Goal: Information Seeking & Learning: Compare options

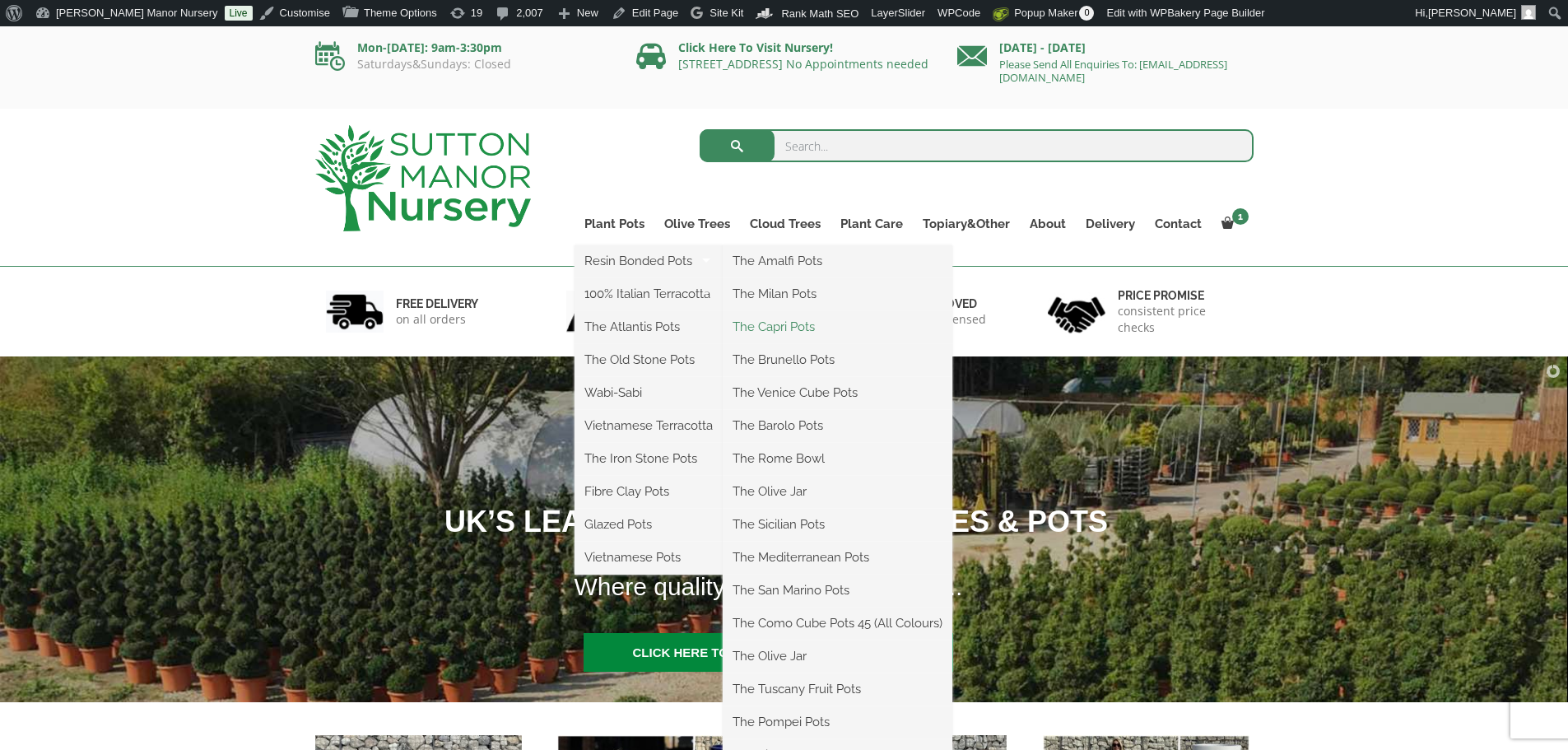
click at [804, 332] on link "The Capri Pots" at bounding box center [838, 327] width 230 height 25
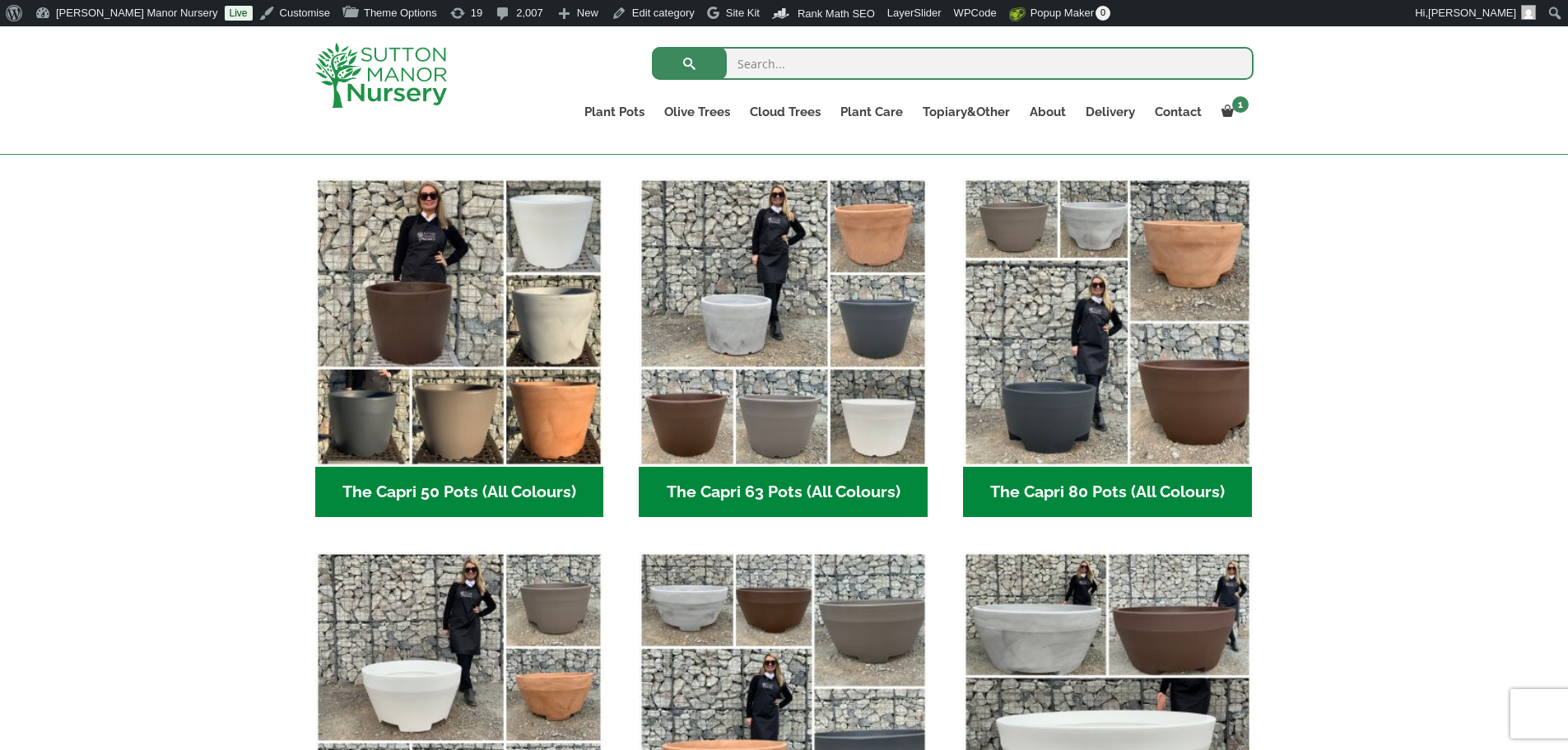
scroll to position [412, 0]
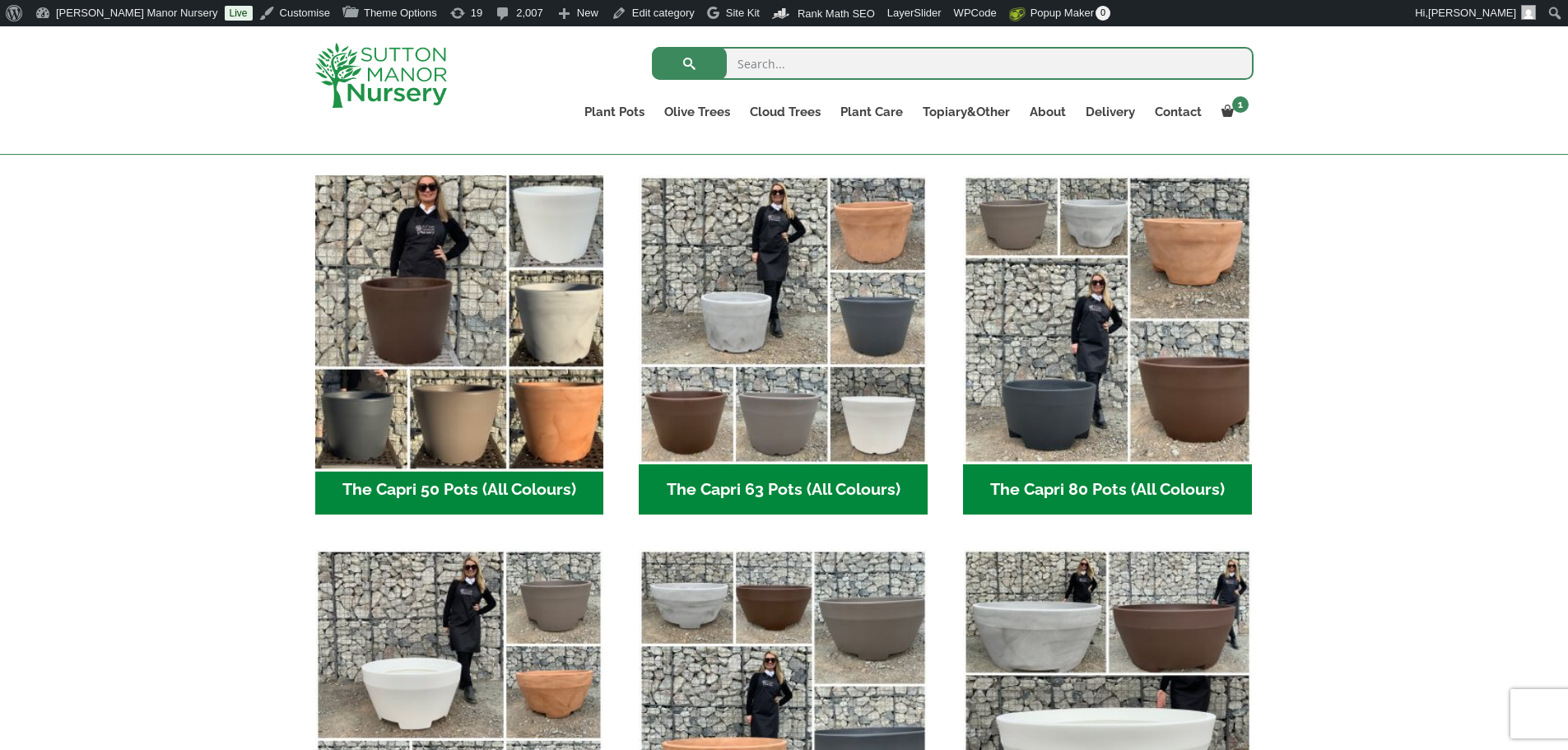
click at [507, 351] on img "Visit product category The Capri 50 Pots (All Colours)" at bounding box center [459, 319] width 303 height 303
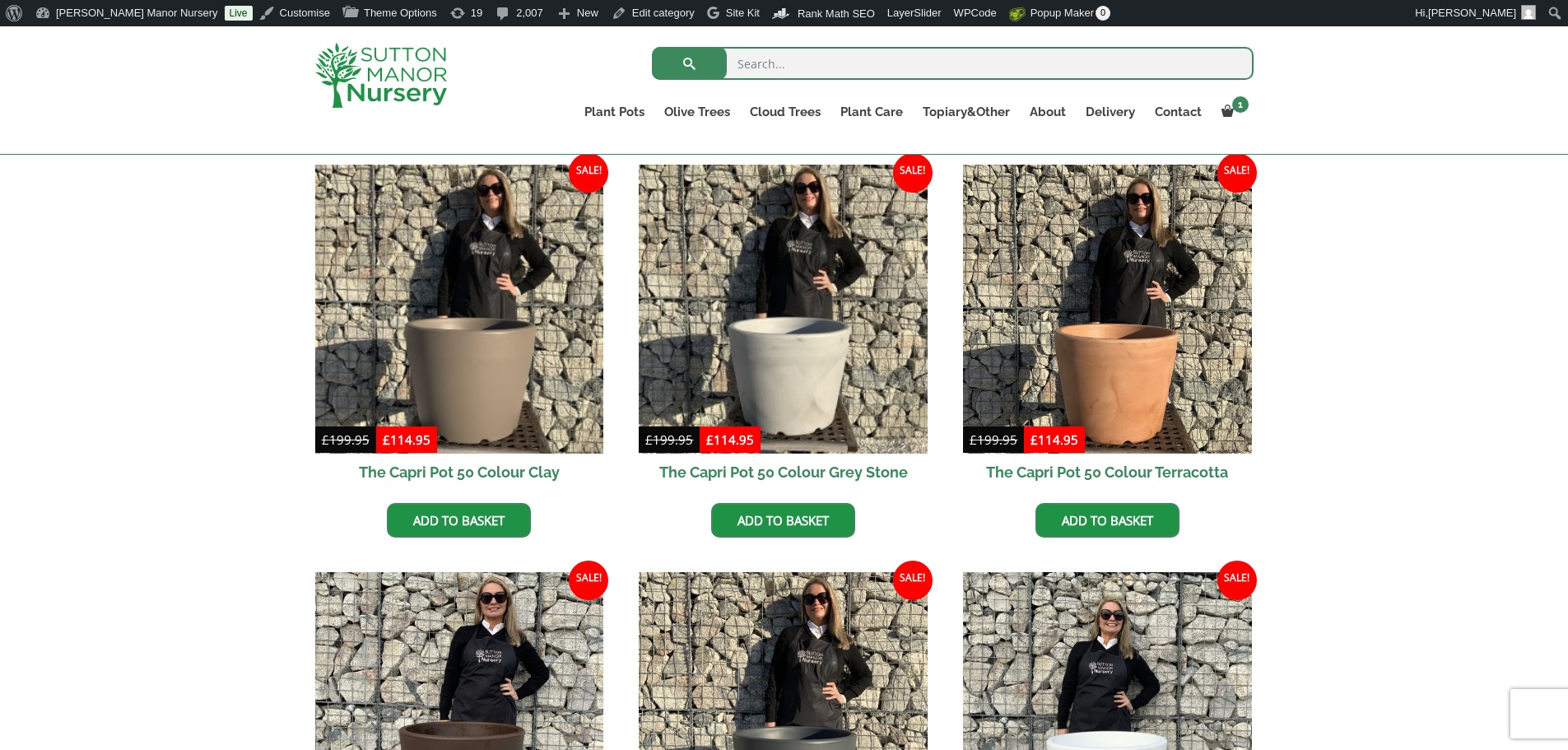
scroll to position [412, 0]
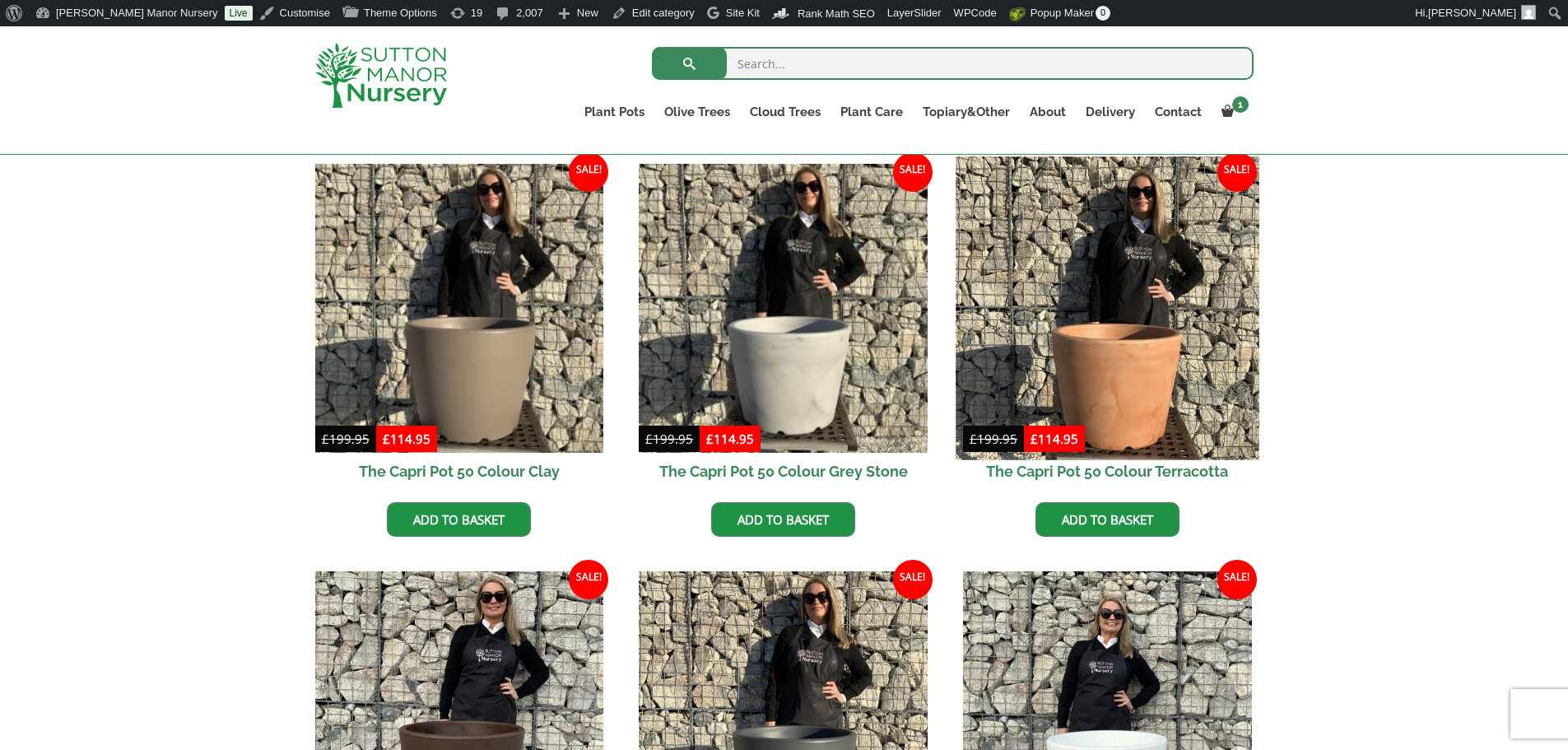
click at [1130, 344] on img at bounding box center [1107, 307] width 303 height 303
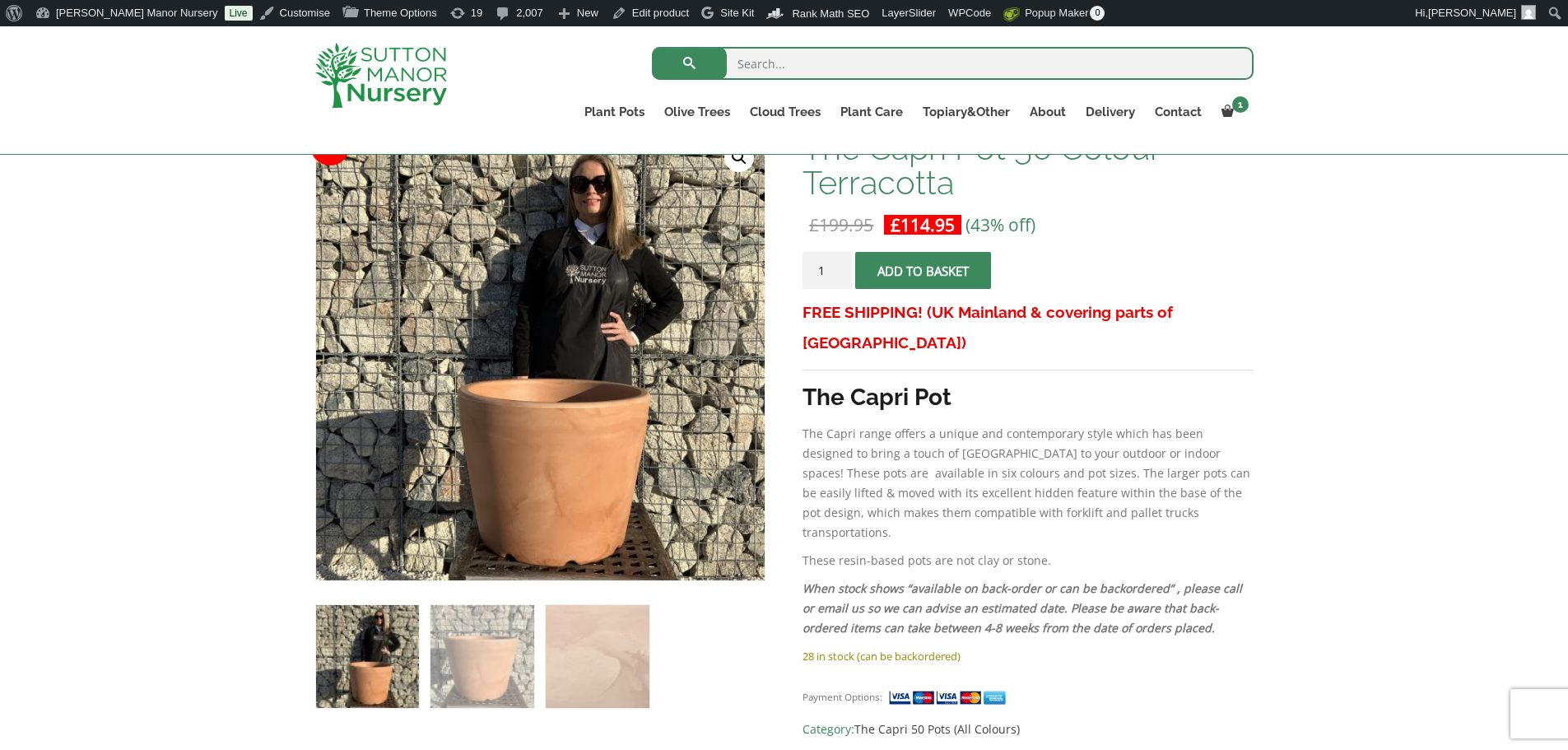
scroll to position [247, 0]
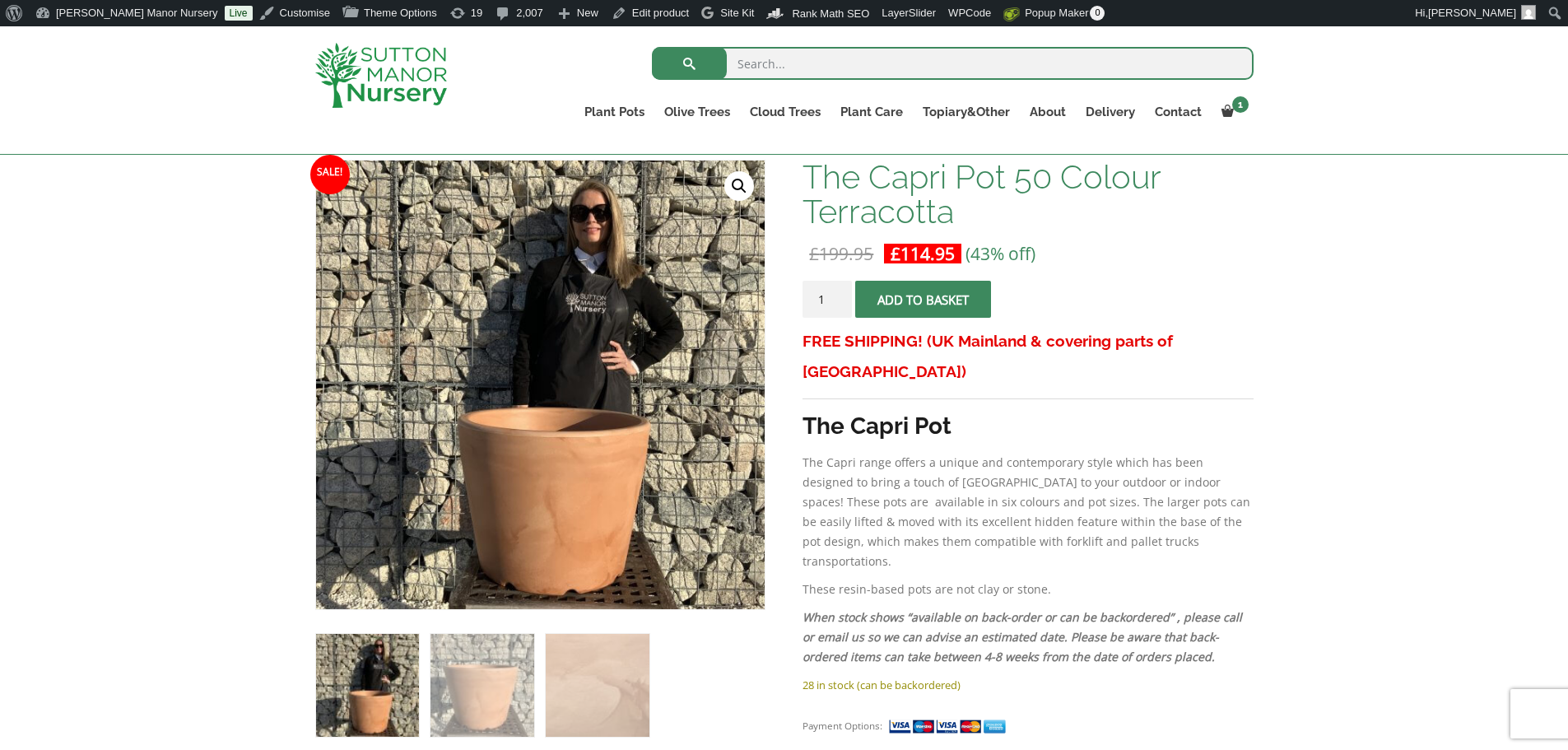
click at [802, 542] on div "Sale! 🔍 The Capri Pot 50 Colour Terracotta £ 199.95 Original price was: £199.95…" at bounding box center [784, 758] width 939 height 1196
drag, startPoint x: 805, startPoint y: 540, endPoint x: 1045, endPoint y: 541, distance: 240.0
click at [1045, 580] on p "These resin-based pots are not clay or stone." at bounding box center [1028, 589] width 450 height 19
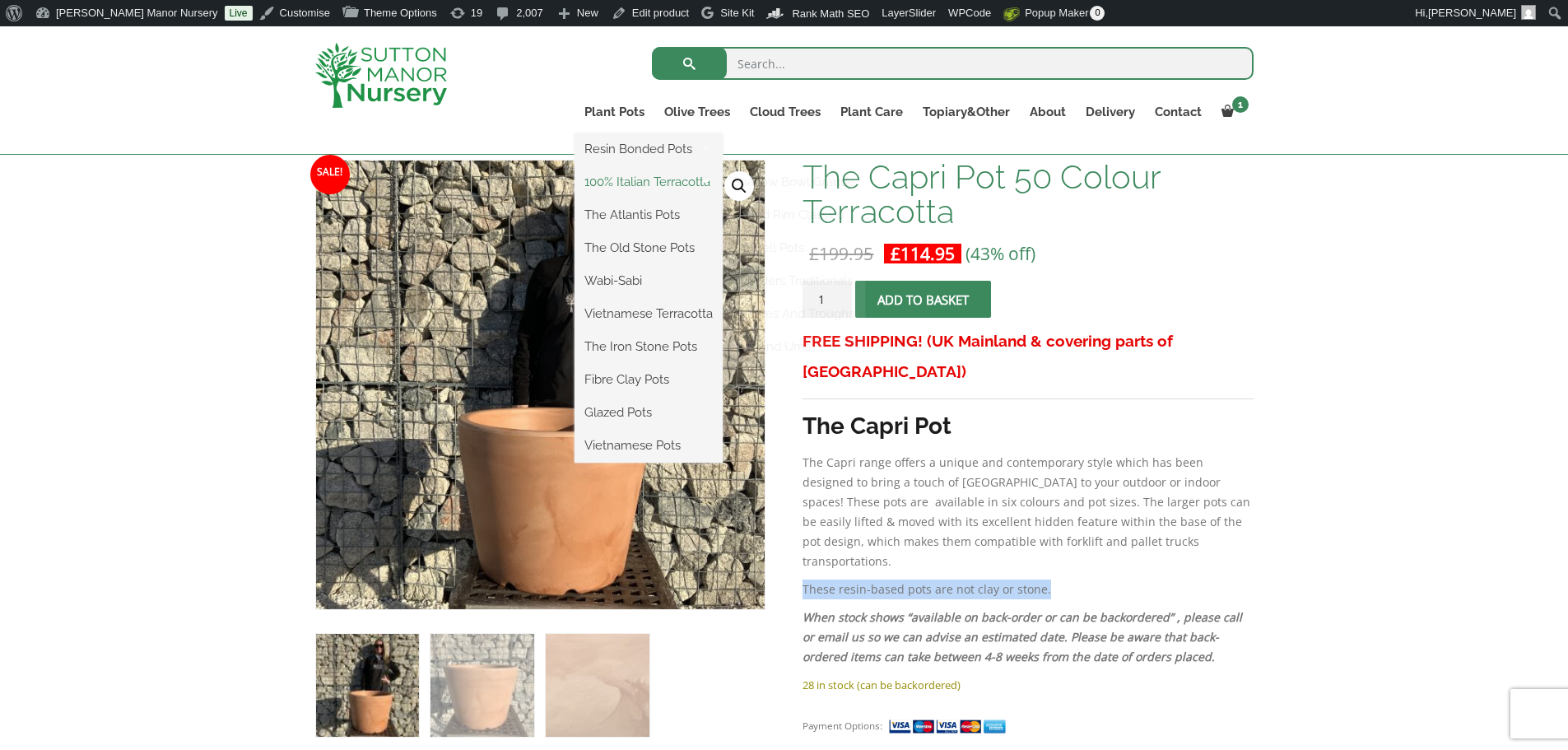
click at [625, 182] on link "100% Italian Terracotta" at bounding box center [649, 182] width 148 height 25
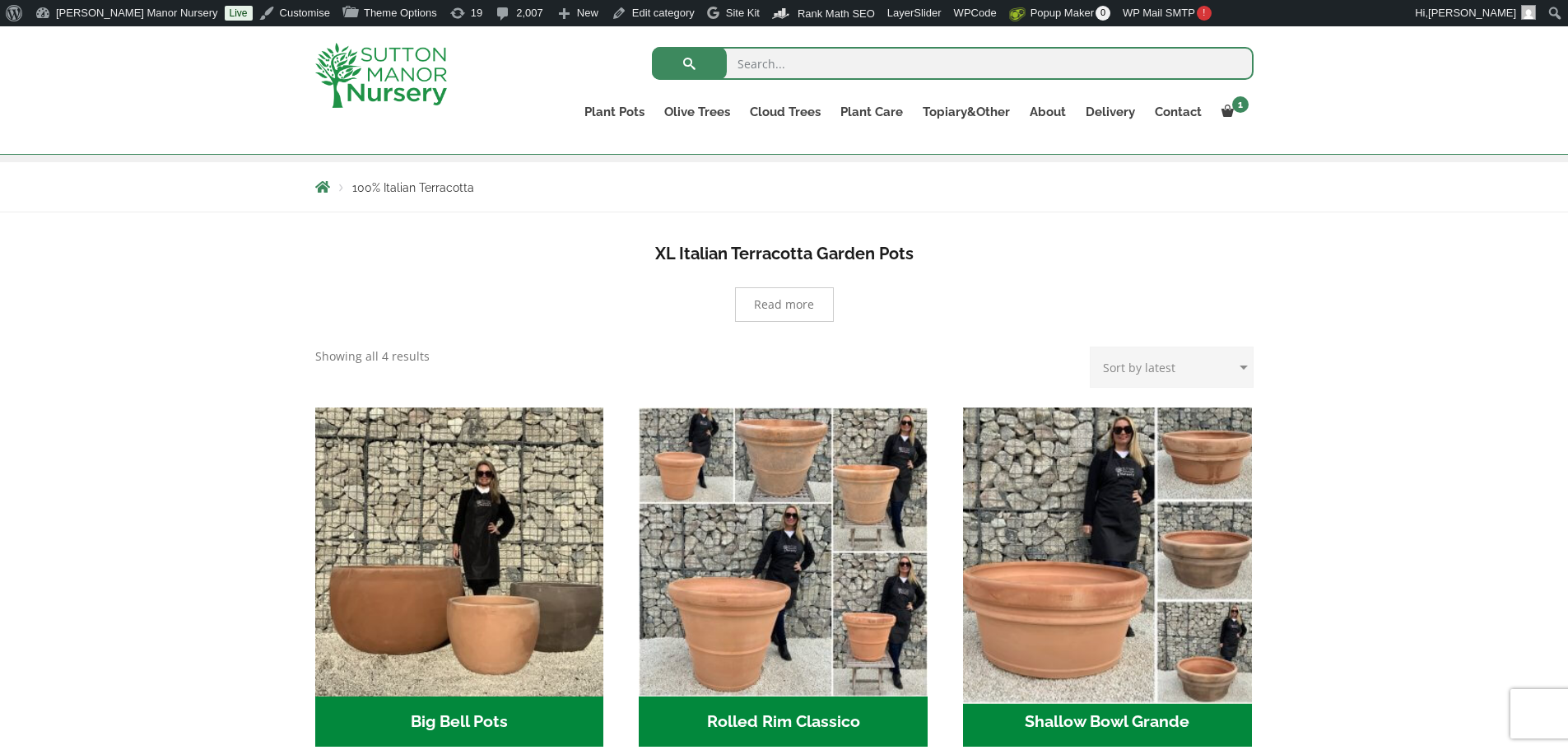
scroll to position [412, 0]
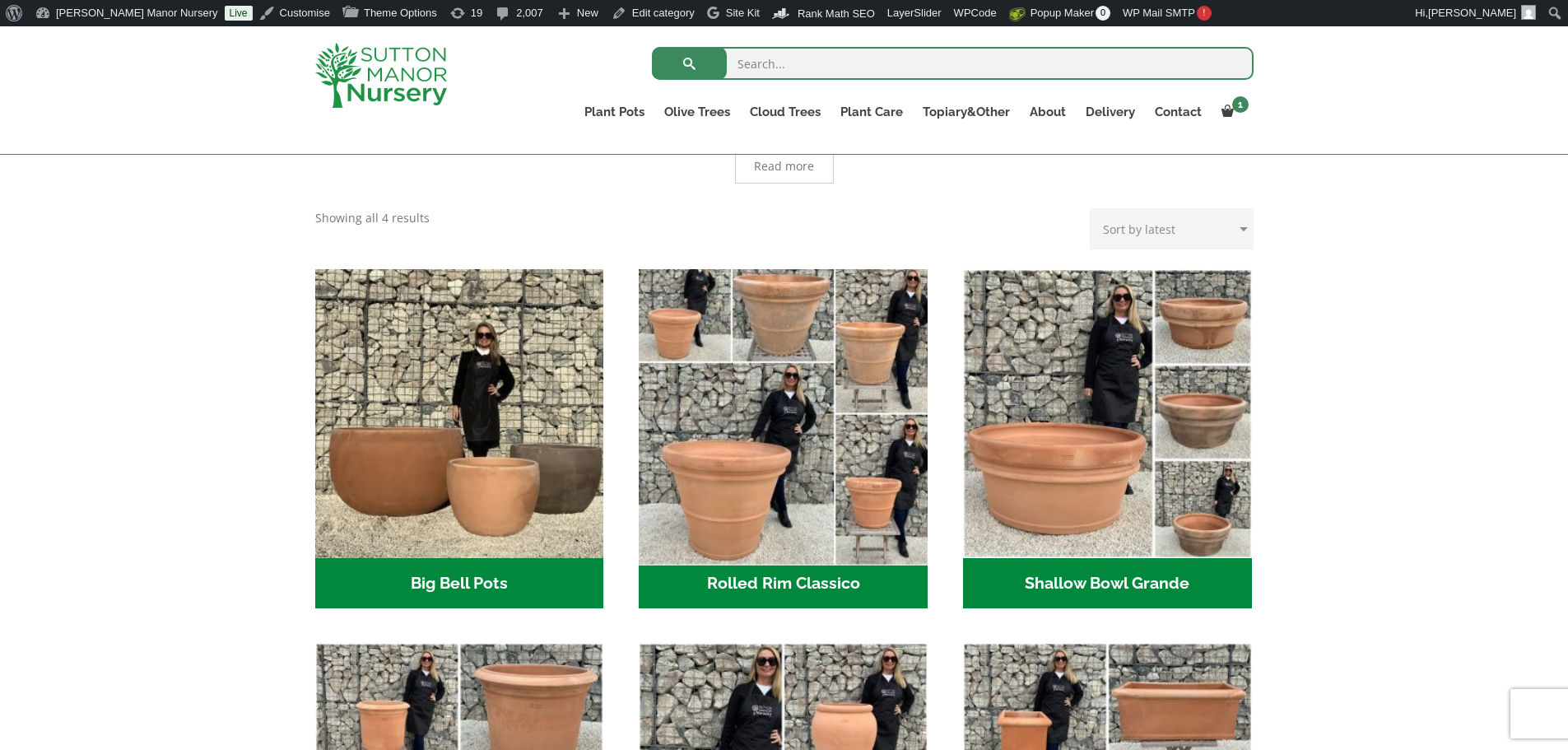
click at [812, 363] on img "Visit product category Rolled Rim Classico" at bounding box center [783, 413] width 303 height 303
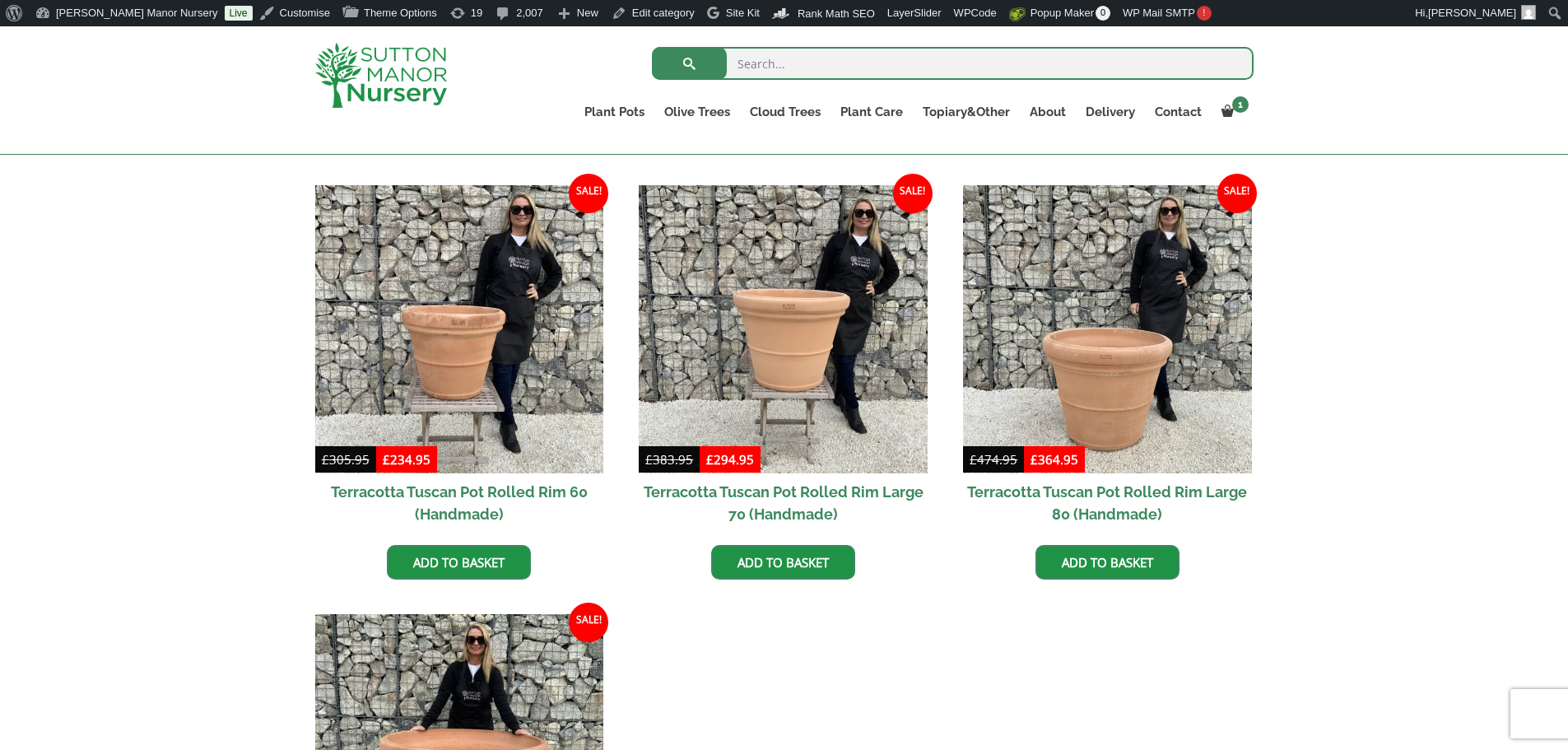
scroll to position [1153, 0]
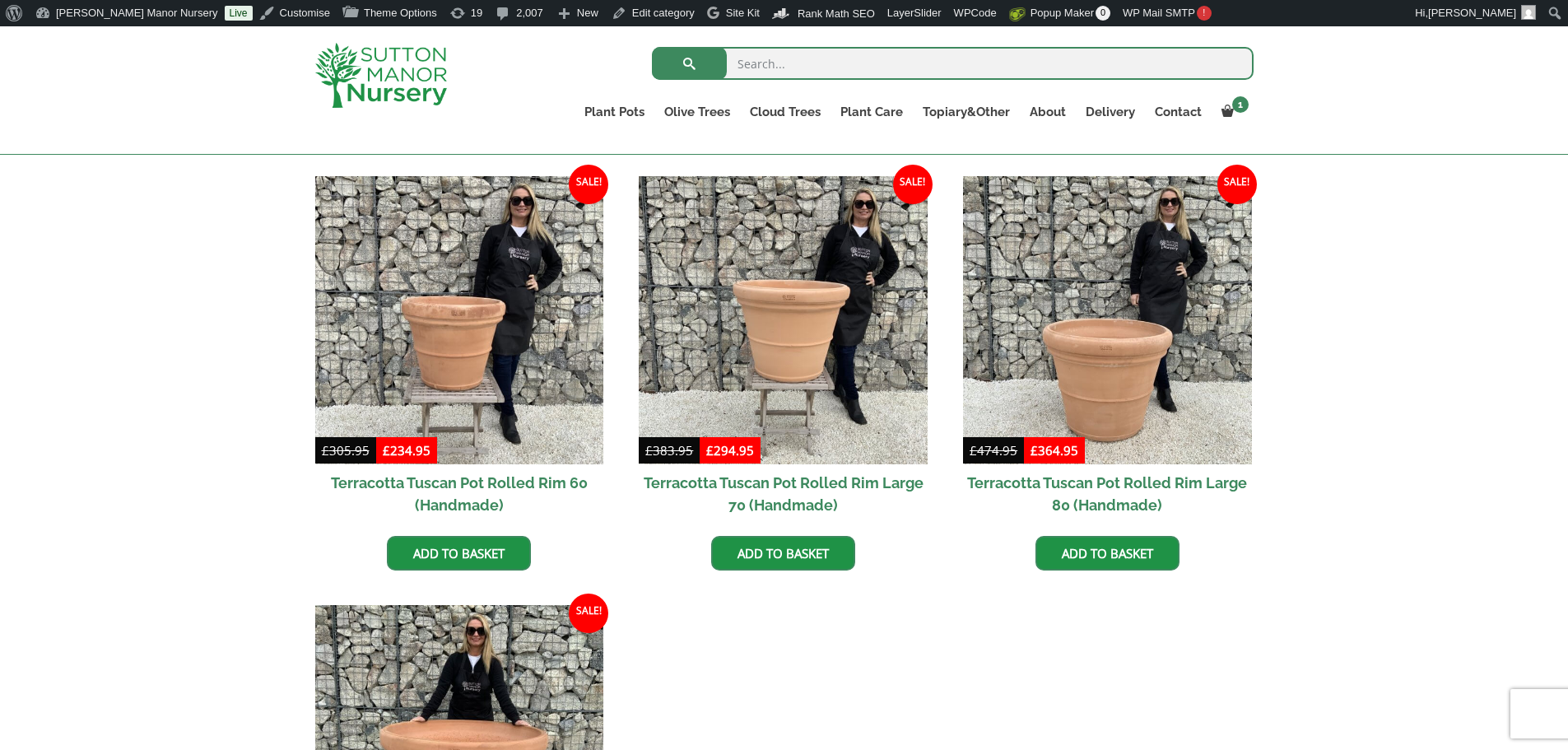
click at [440, 487] on h2 "Terracotta Tuscan Pot Rolled Rim 60 (Handmade)" at bounding box center [459, 494] width 289 height 59
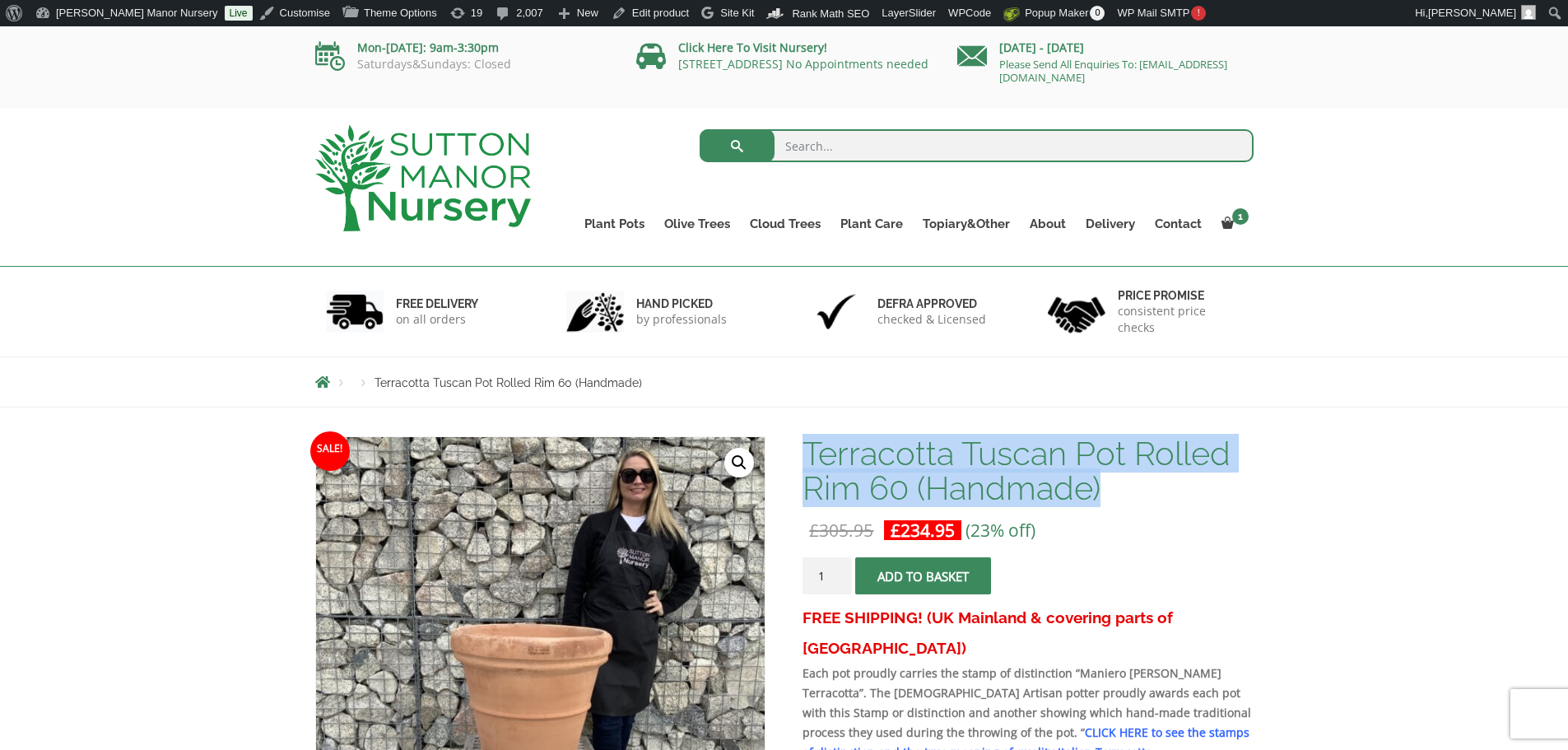
drag, startPoint x: 810, startPoint y: 450, endPoint x: 1182, endPoint y: 480, distance: 373.2
click at [1182, 480] on h1 "Terracotta Tuscan Pot Rolled Rim 60 (Handmade)" at bounding box center [1028, 471] width 450 height 69
copy h1 "Terracotta Tuscan Pot Rolled Rim 60 (Handmade)"
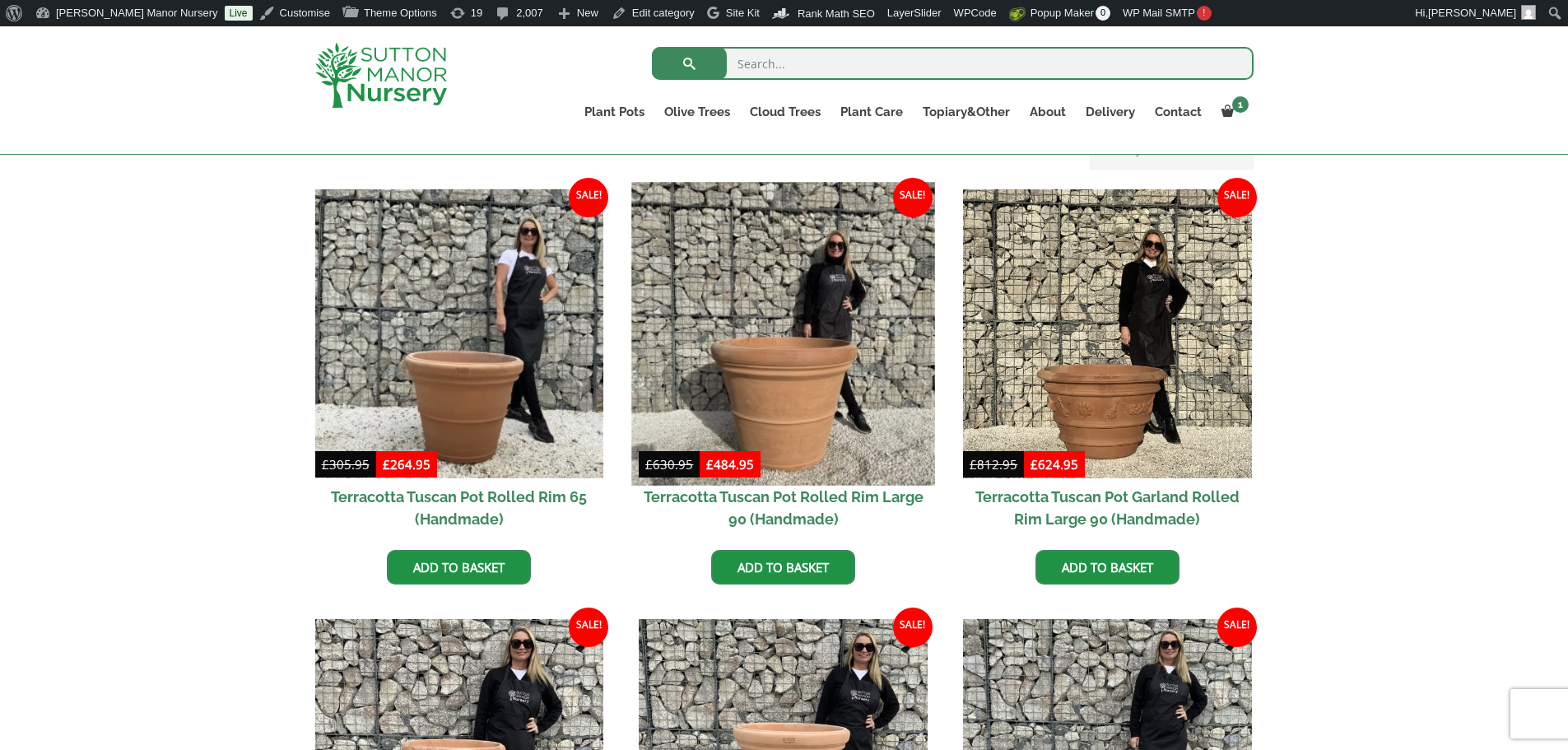
scroll to position [659, 0]
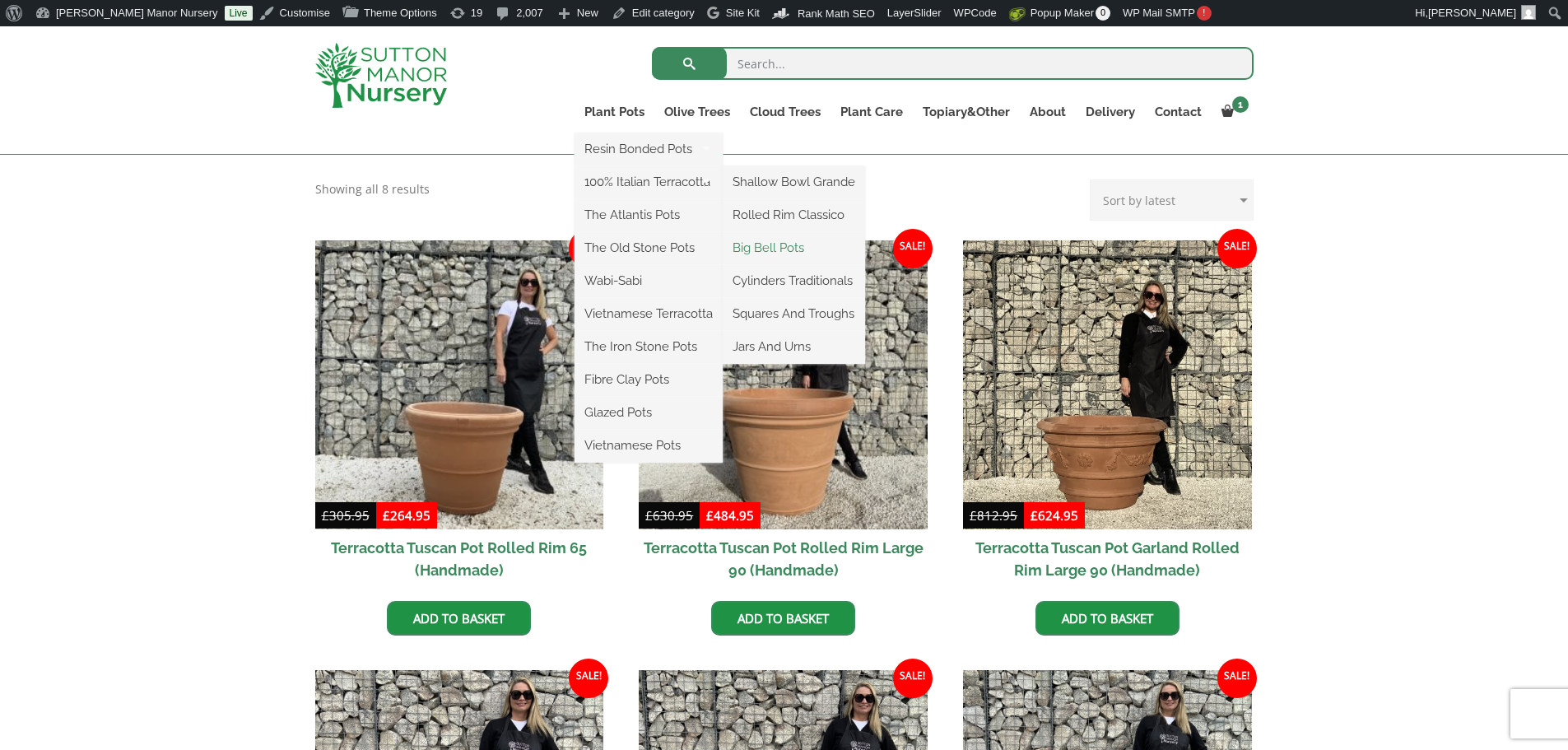
click at [783, 247] on link "Big Bell Pots" at bounding box center [794, 248] width 142 height 25
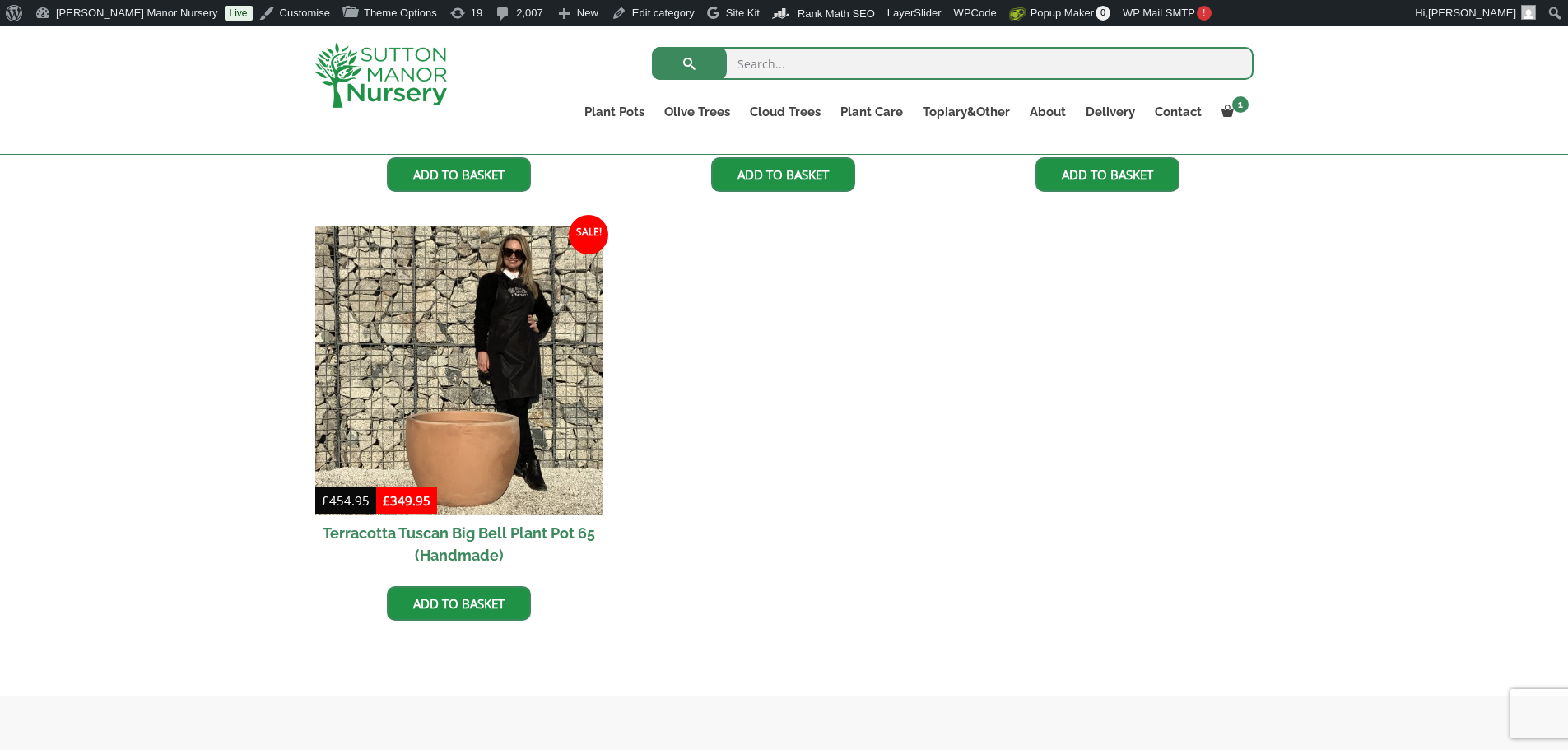
scroll to position [1648, 0]
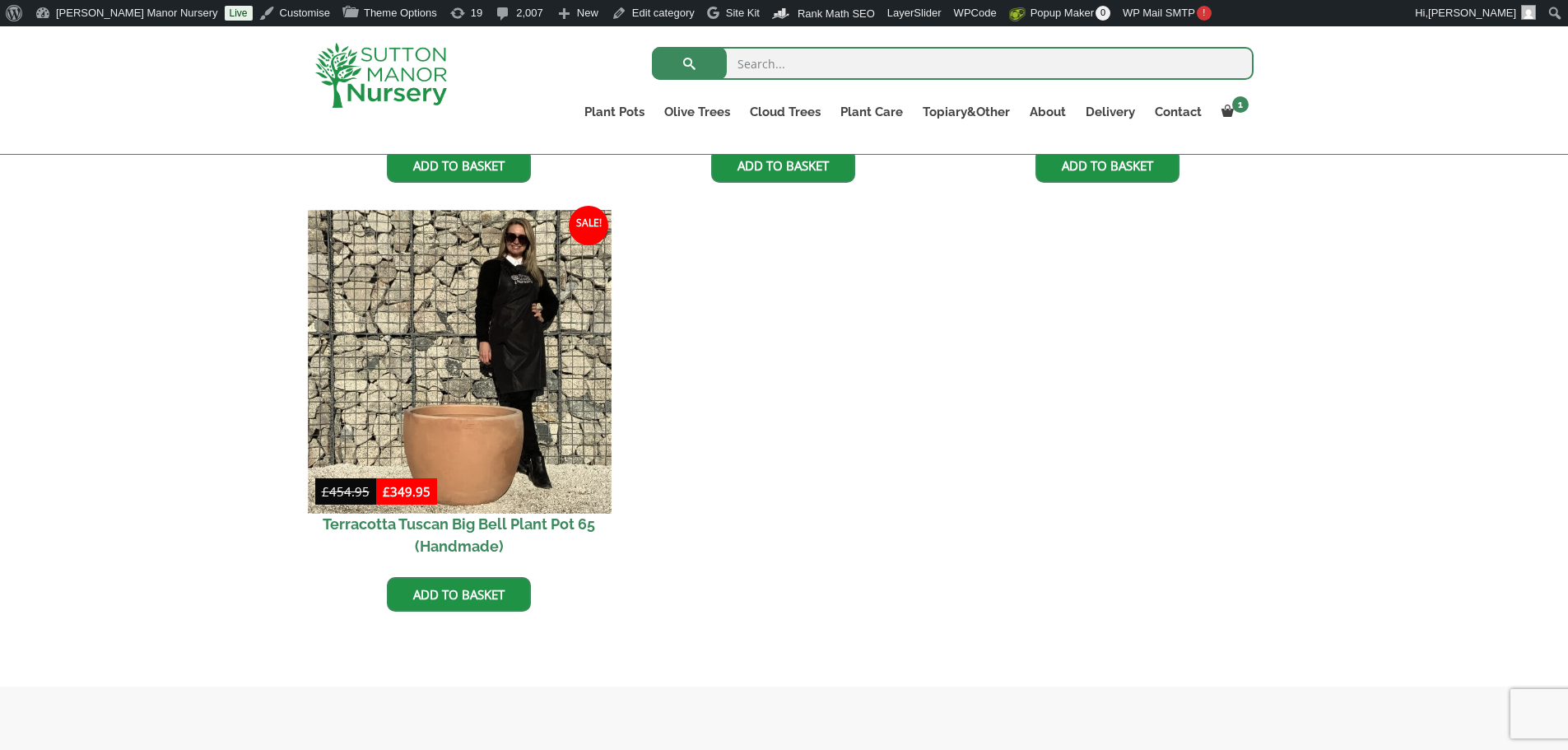
click at [431, 411] on img at bounding box center [459, 361] width 303 height 303
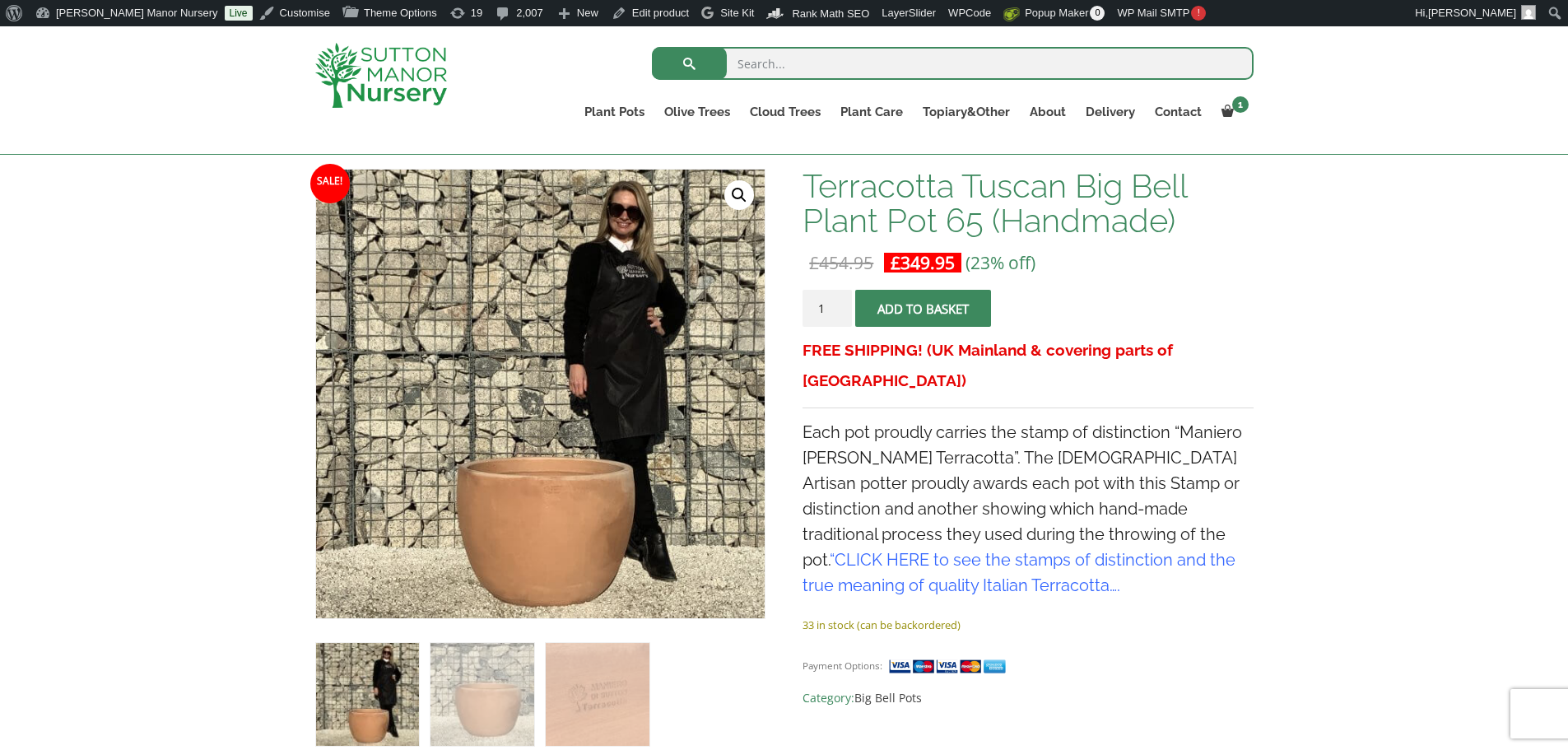
scroll to position [247, 0]
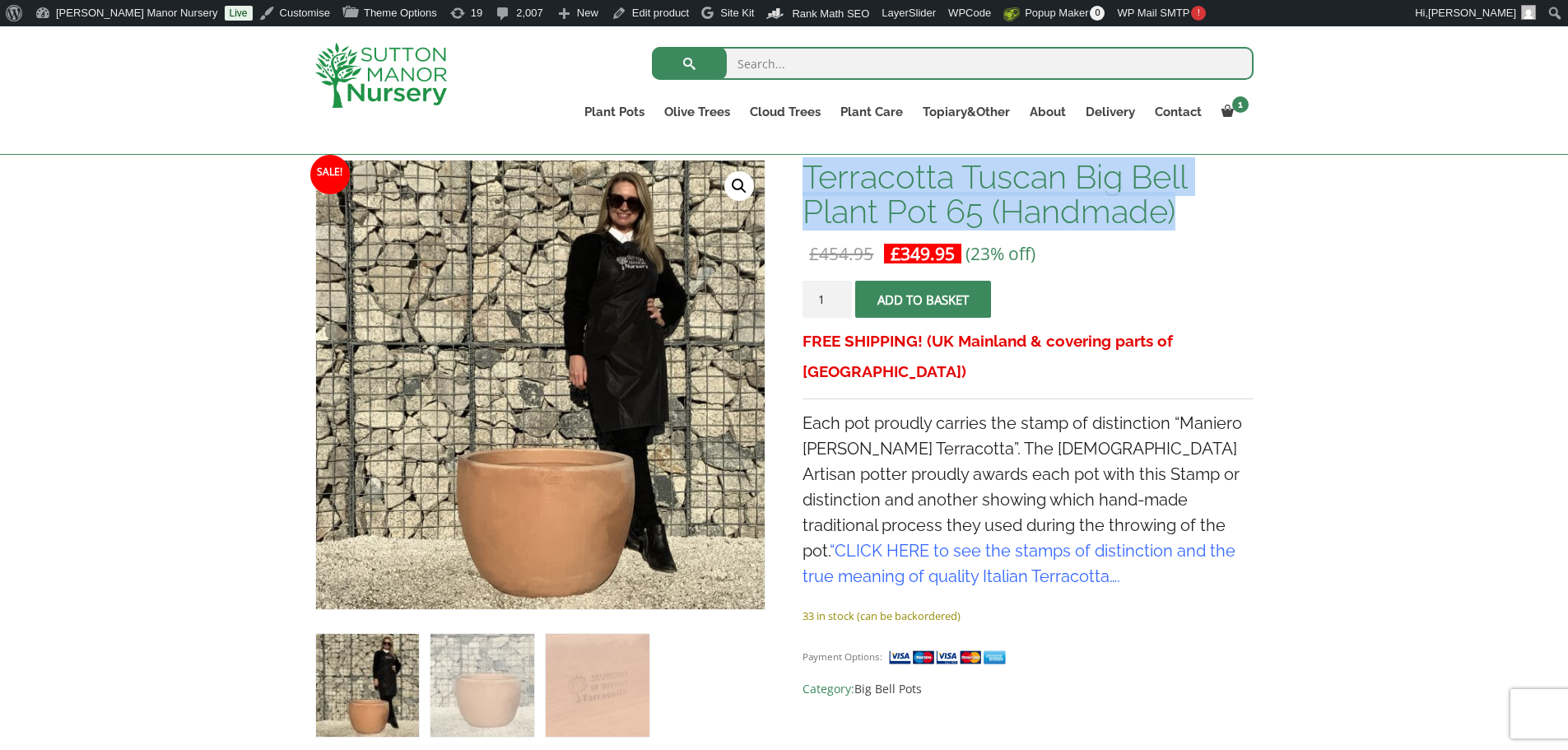
drag, startPoint x: 804, startPoint y: 167, endPoint x: 1190, endPoint y: 216, distance: 389.1
click at [1190, 216] on h1 "Terracotta Tuscan Big Bell Plant Pot 65 (Handmade)" at bounding box center [1028, 194] width 450 height 69
copy h1 "Terracotta Tuscan Big Bell Plant Pot 65 (Handmade)"
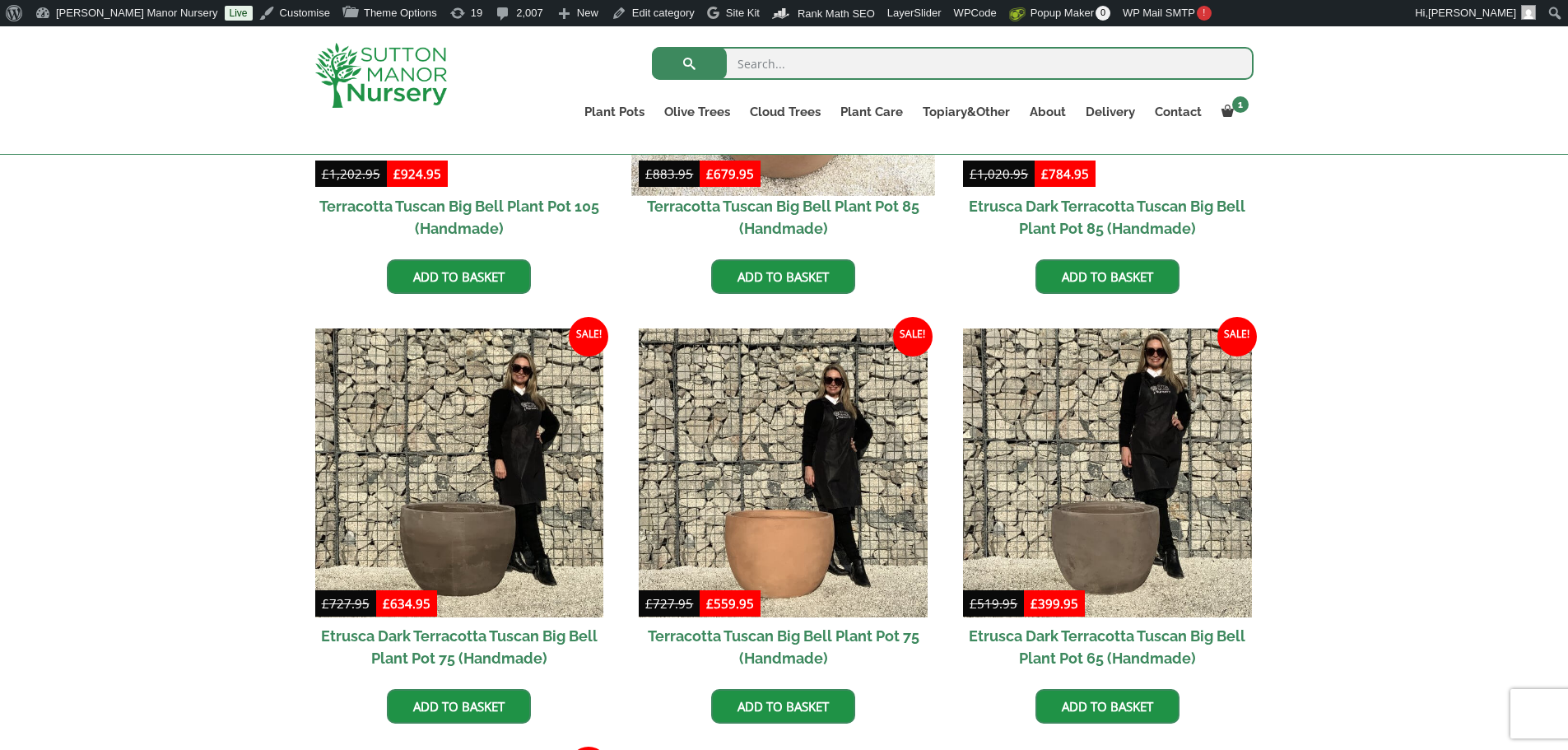
scroll to position [823, 0]
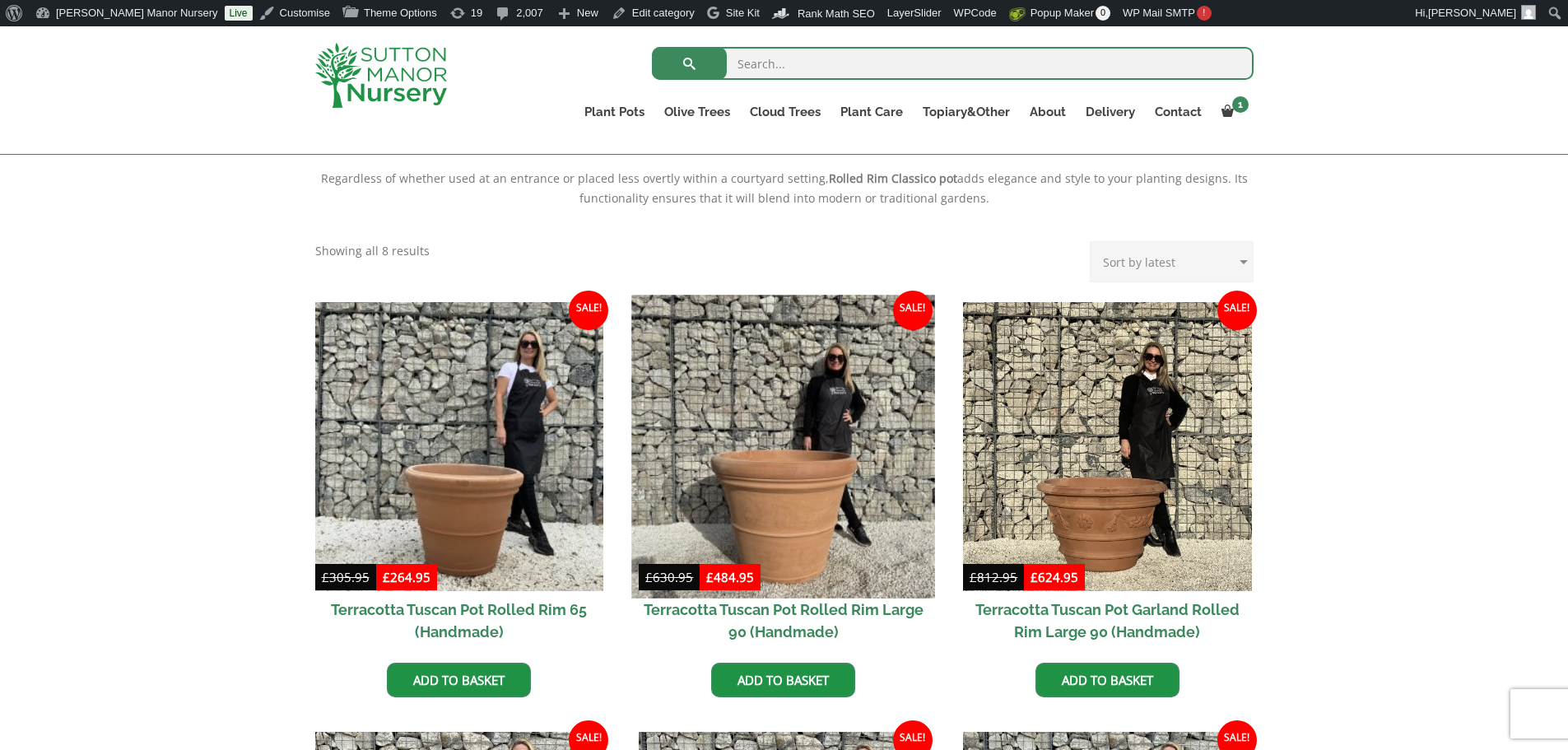
scroll to position [577, 0]
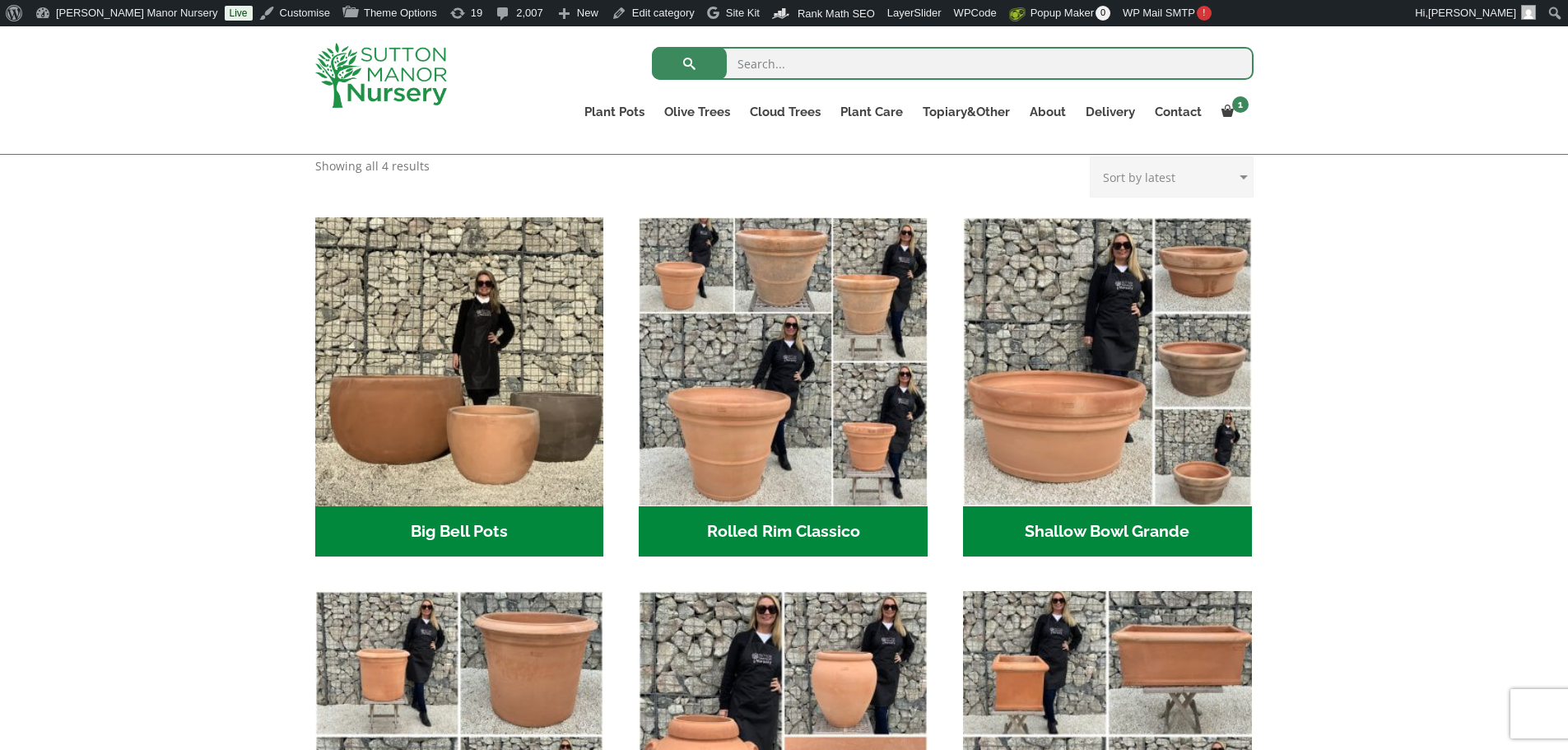
scroll to position [659, 0]
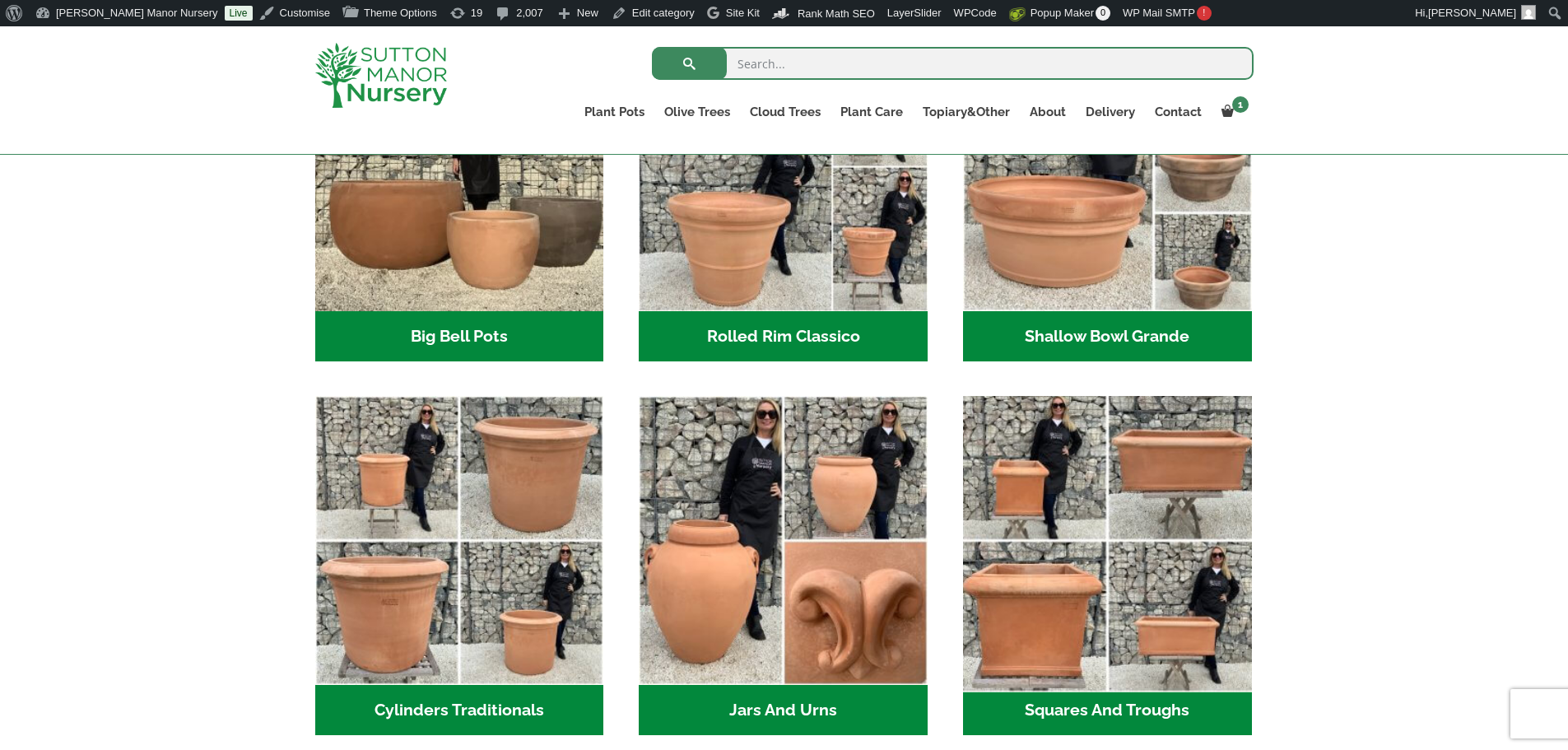
click at [1072, 491] on img "Visit product category Squares And Troughs" at bounding box center [1107, 541] width 303 height 303
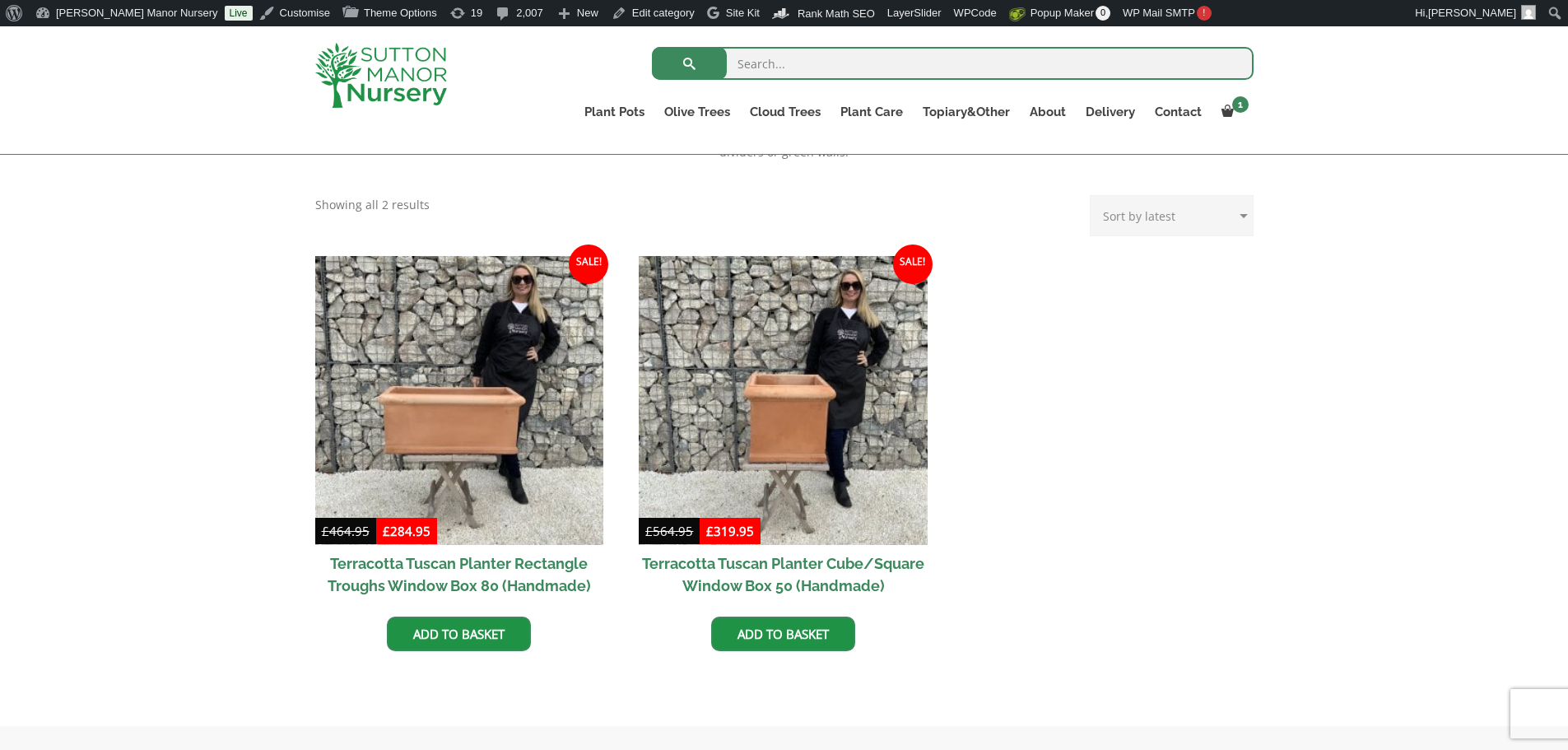
scroll to position [659, 0]
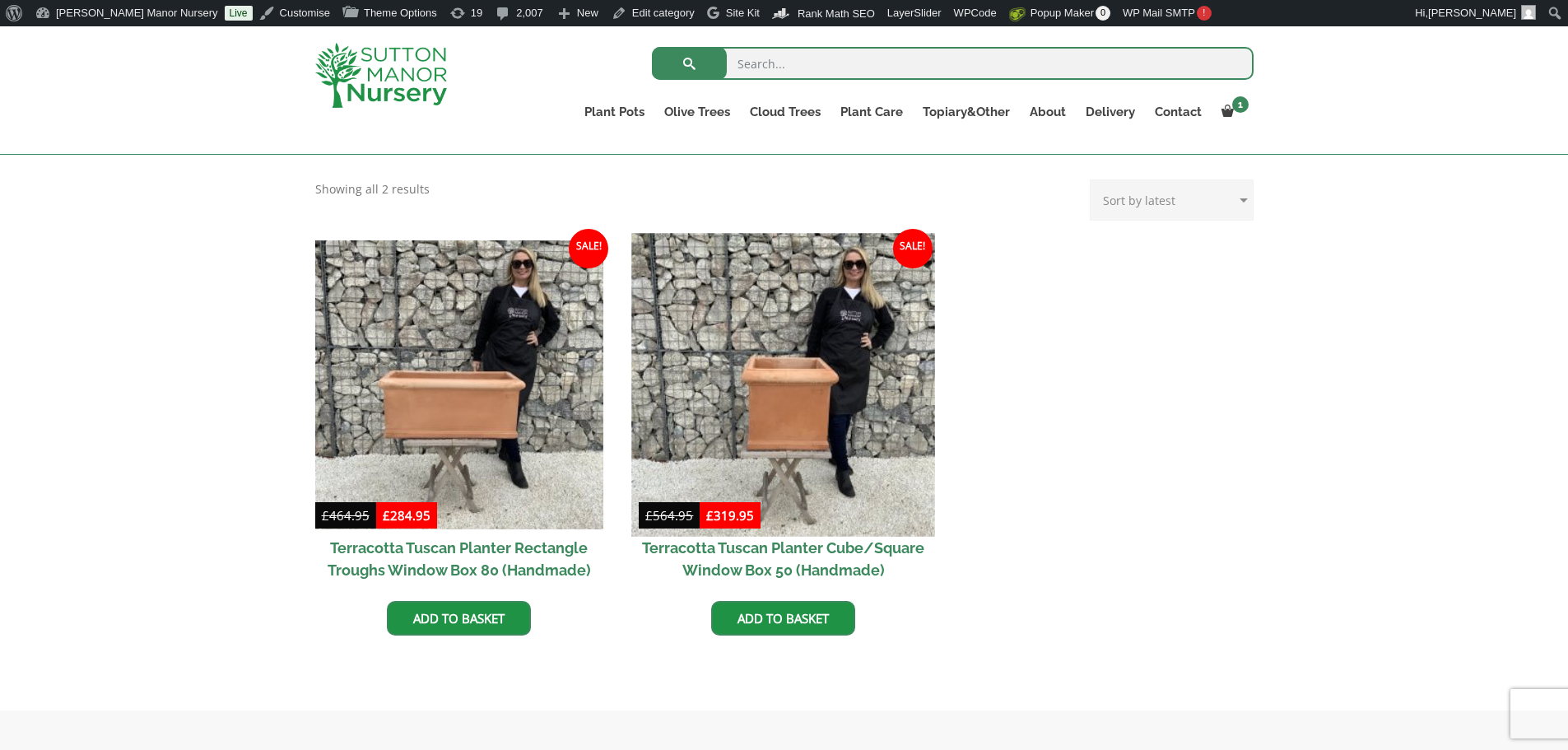
click at [823, 448] on img at bounding box center [783, 384] width 303 height 303
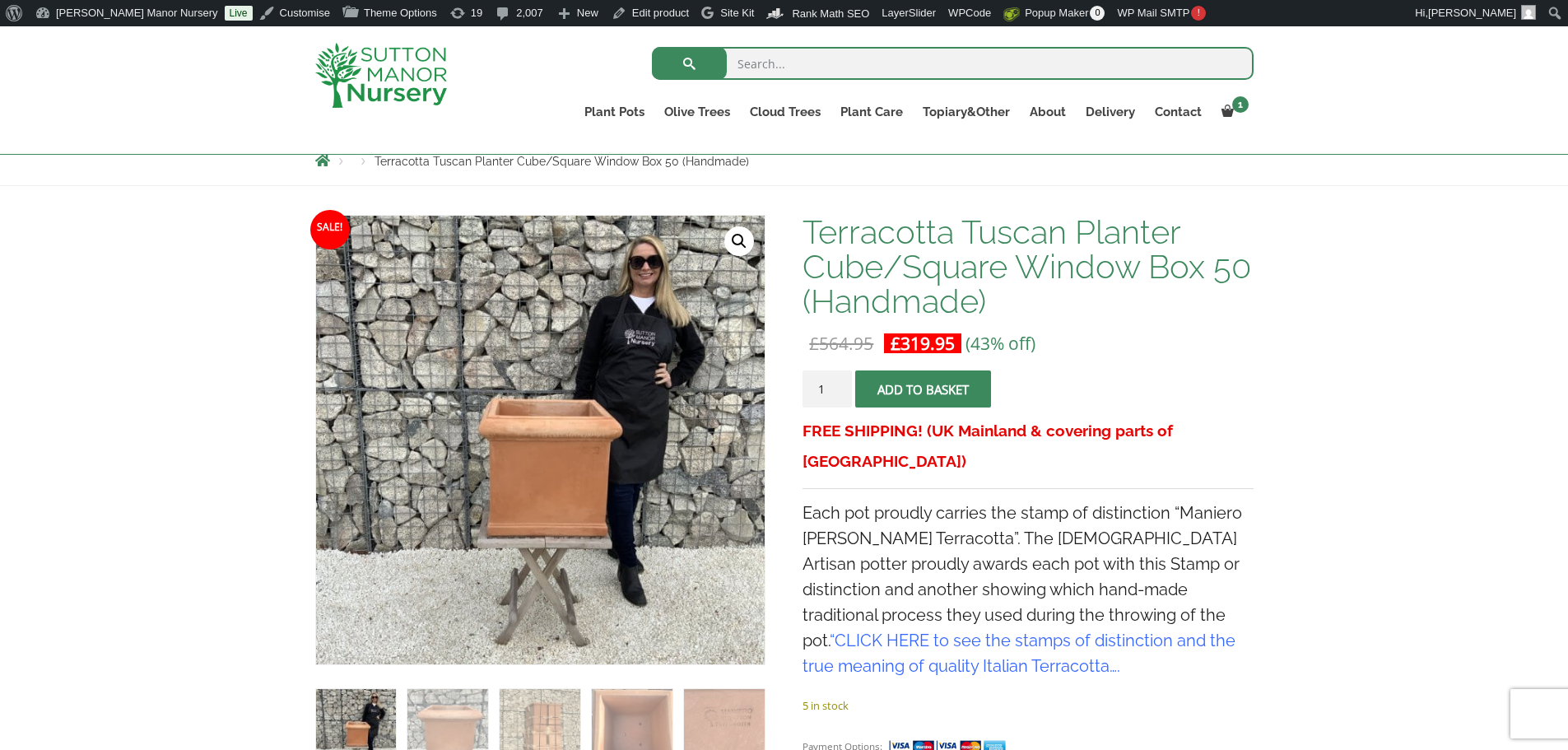
scroll to position [164, 0]
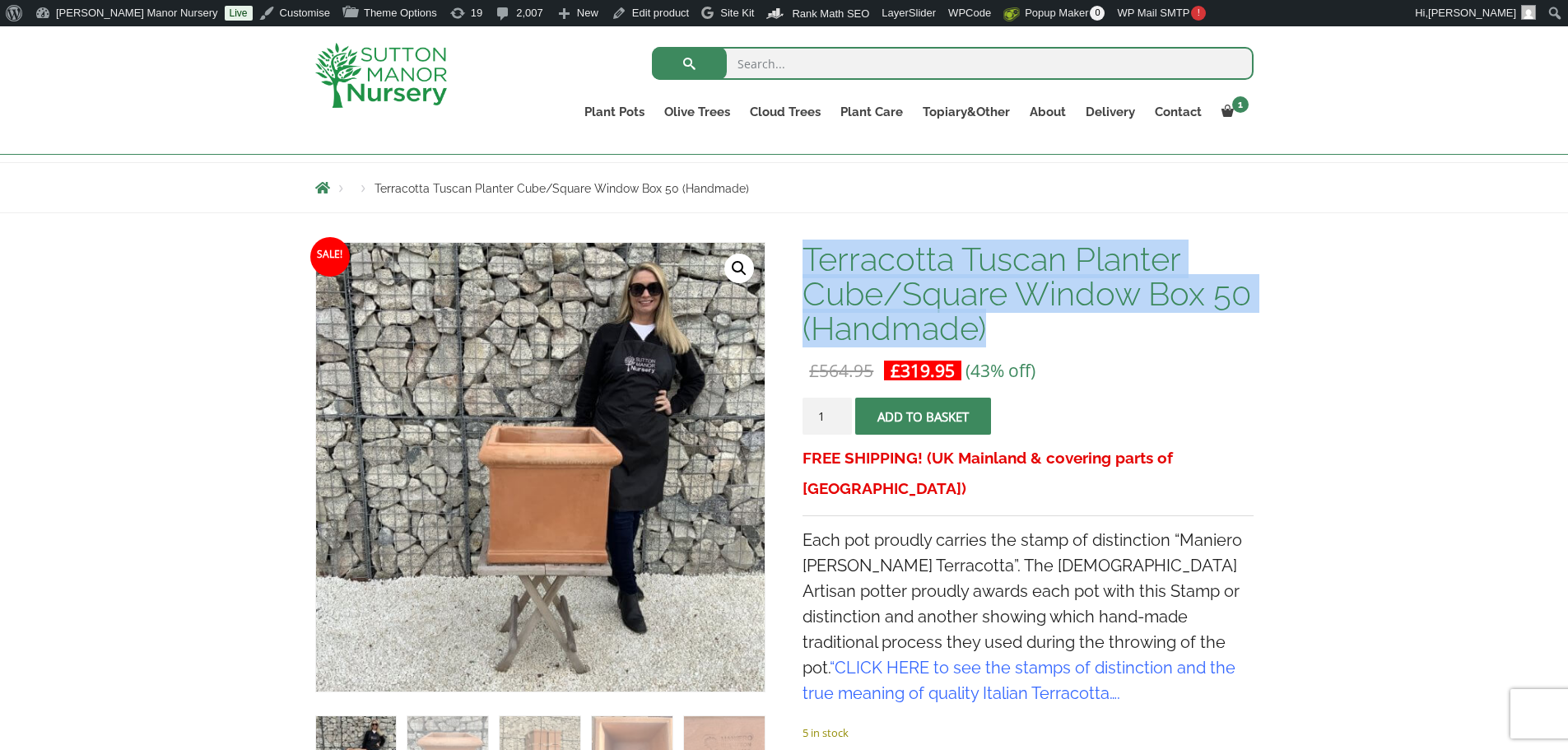
drag, startPoint x: 804, startPoint y: 253, endPoint x: 1091, endPoint y: 327, distance: 296.4
click at [1112, 322] on h1 "Terracotta Tuscan Planter Cube/Square Window Box 50 (Handmade)" at bounding box center [1028, 293] width 450 height 103
copy h1 "Terracotta Tuscan Planter Cube/Square Window Box 50 (Handmade)"
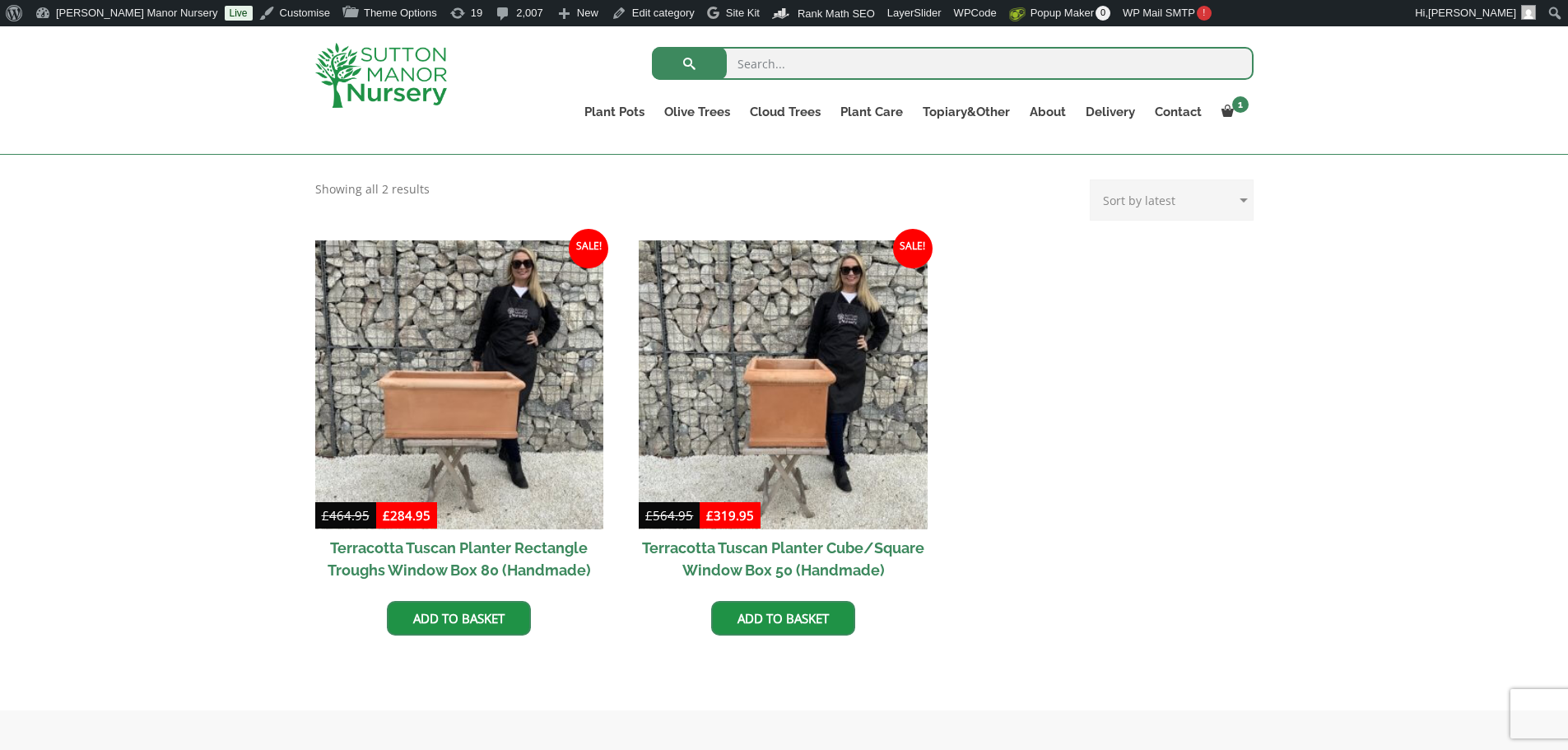
click at [774, 60] on input "search" at bounding box center [954, 63] width 602 height 33
type input "terracotta pots"
click at [652, 47] on button "submit" at bounding box center [690, 63] width 75 height 33
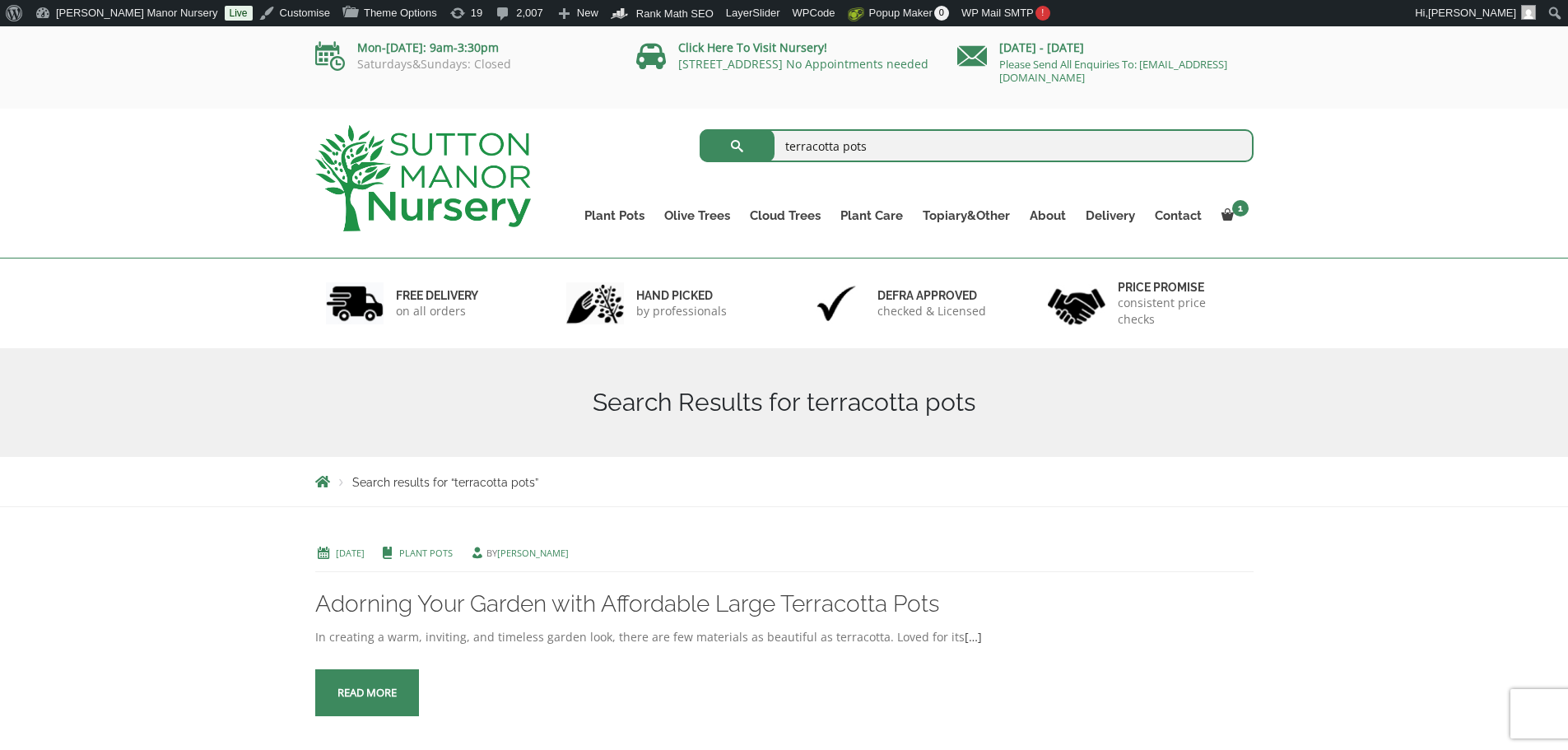
click at [893, 149] on input "terracotta pots" at bounding box center [977, 145] width 554 height 33
type input "terracotta"
click at [700, 129] on button "submit" at bounding box center [737, 145] width 75 height 33
